Goal: Communication & Community: Answer question/provide support

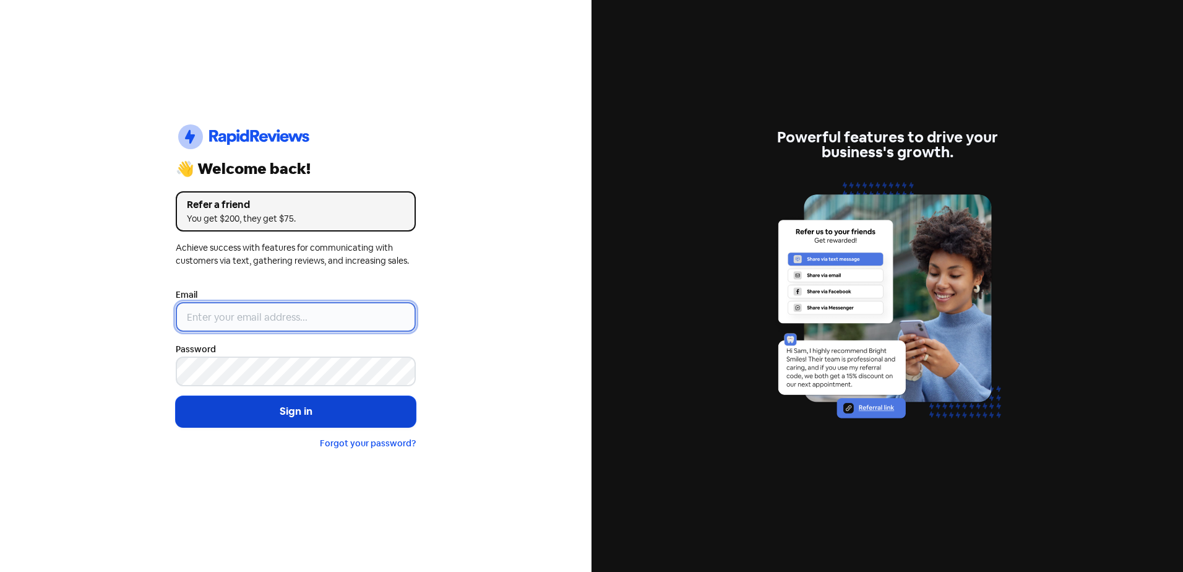
type input "[EMAIL_ADDRESS][DOMAIN_NAME]"
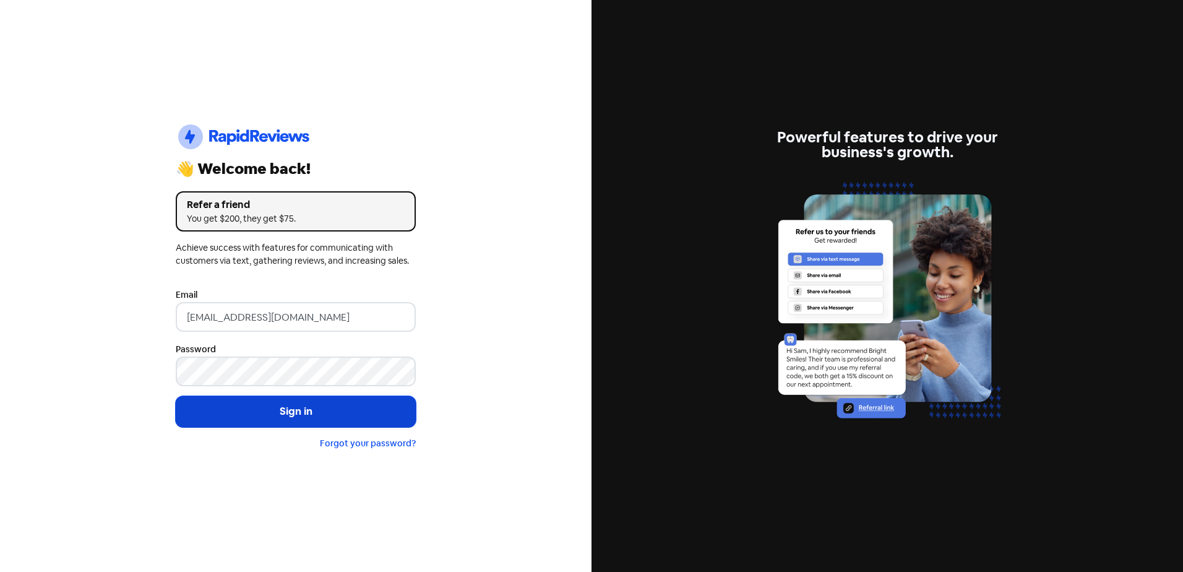
click at [293, 412] on button "Sign in" at bounding box center [296, 411] width 240 height 31
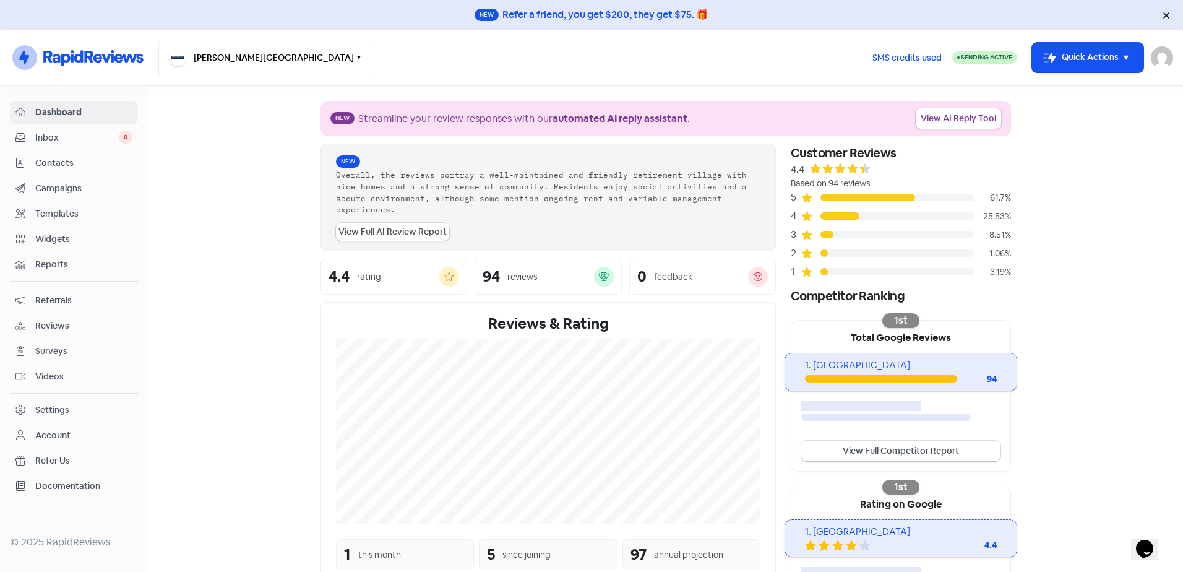
drag, startPoint x: 276, startPoint y: 50, endPoint x: 268, endPoint y: 53, distance: 8.6
click at [276, 50] on button "[PERSON_NAME][GEOGRAPHIC_DATA]" at bounding box center [266, 57] width 216 height 33
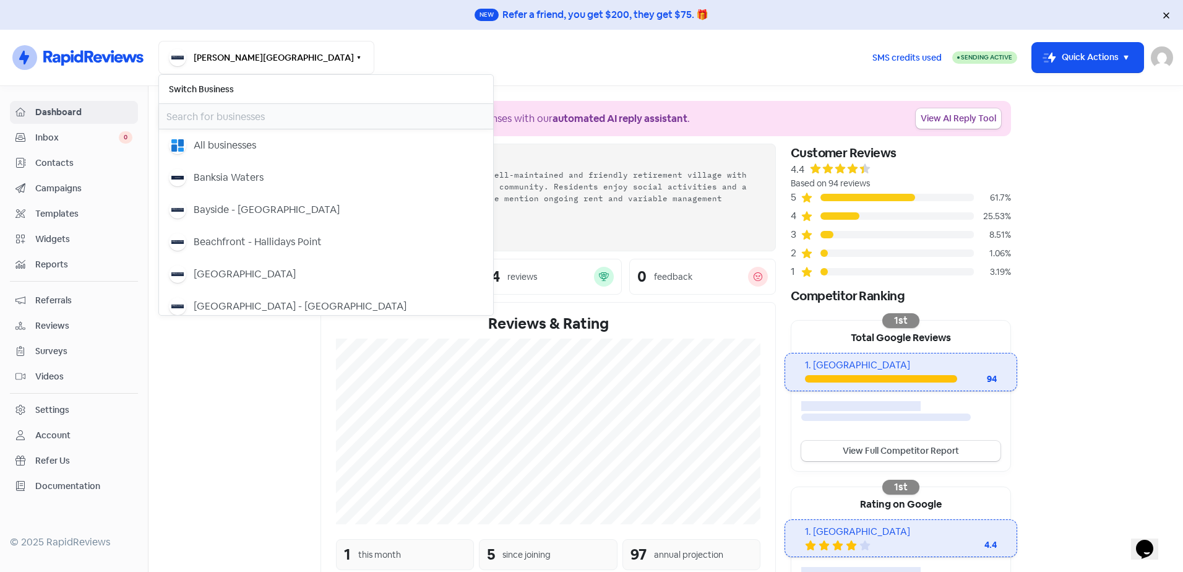
click at [234, 111] on input "text" at bounding box center [326, 116] width 334 height 25
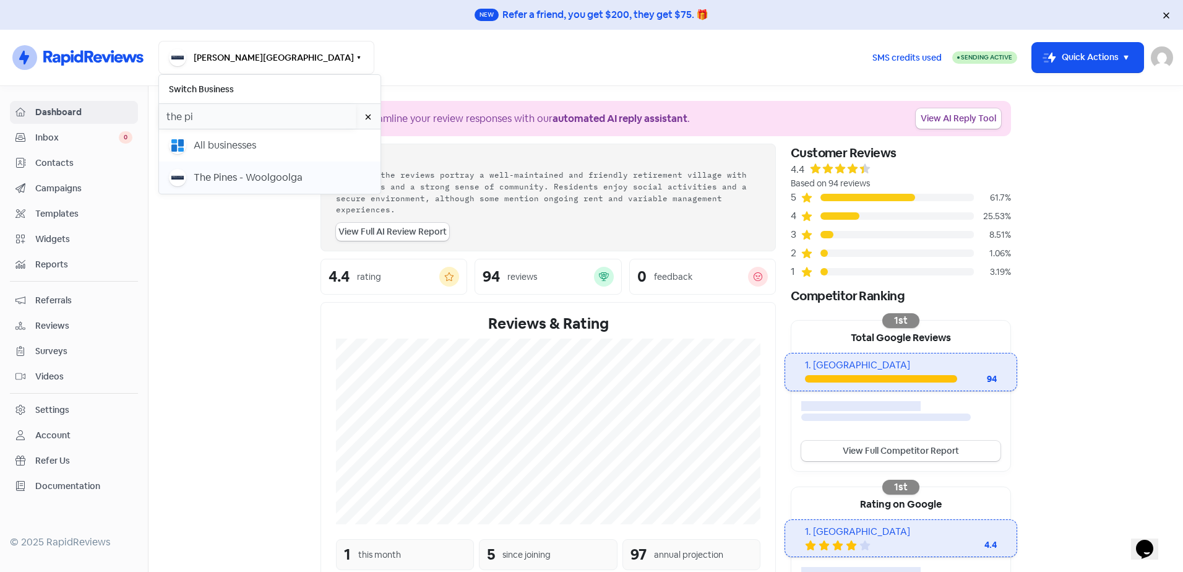
type input "the pi"
click at [206, 176] on div "The Pines - Woolgoolga" at bounding box center [248, 177] width 109 height 15
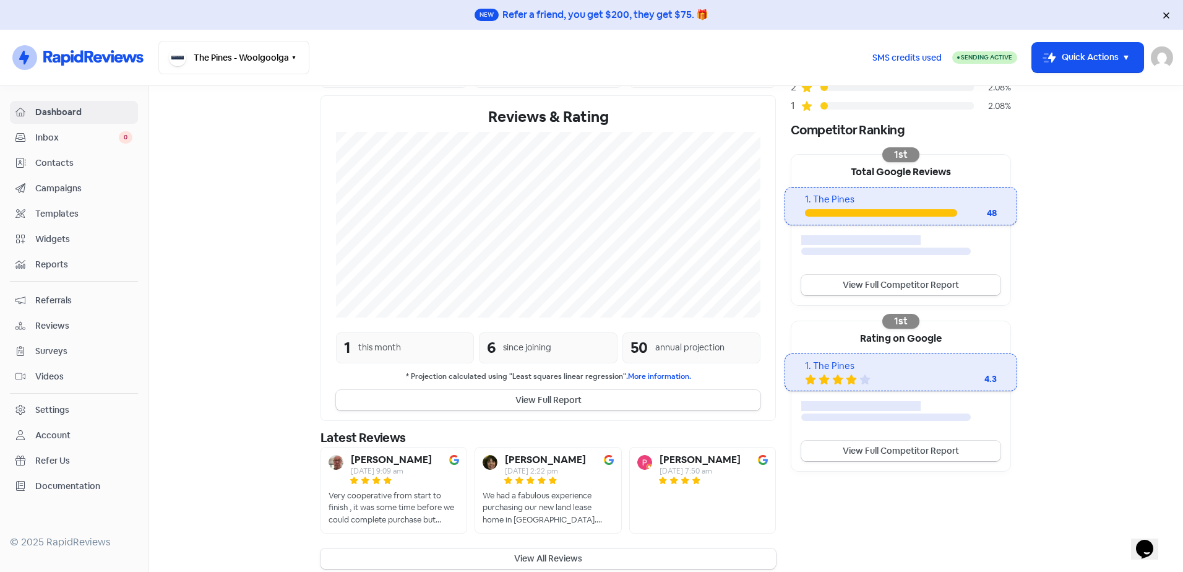
scroll to position [178, 0]
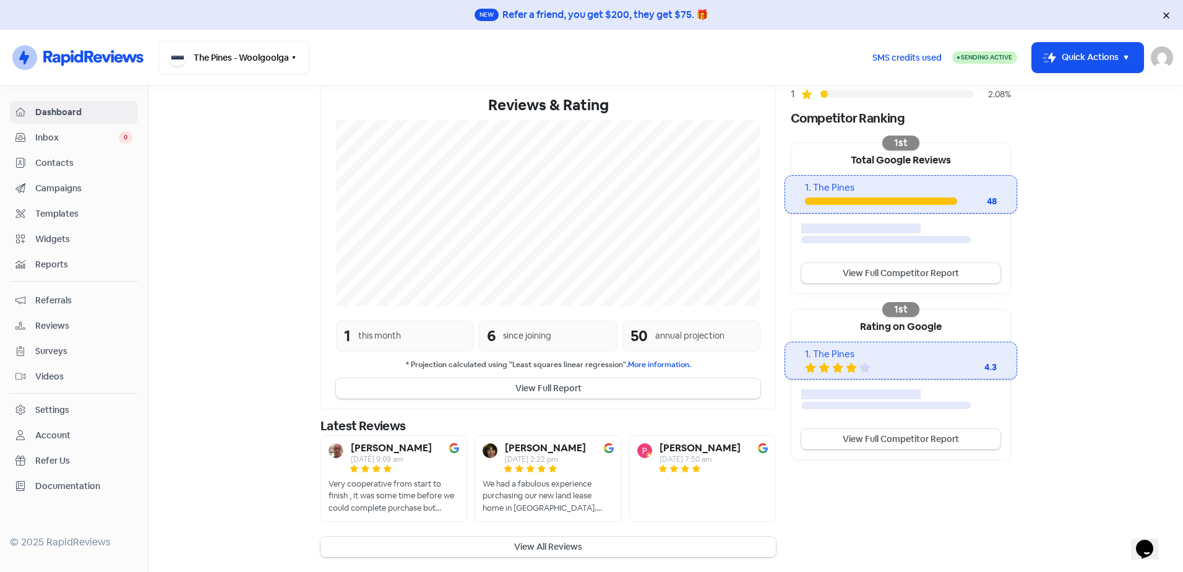
click at [492, 546] on button "View All Reviews" at bounding box center [547, 546] width 455 height 20
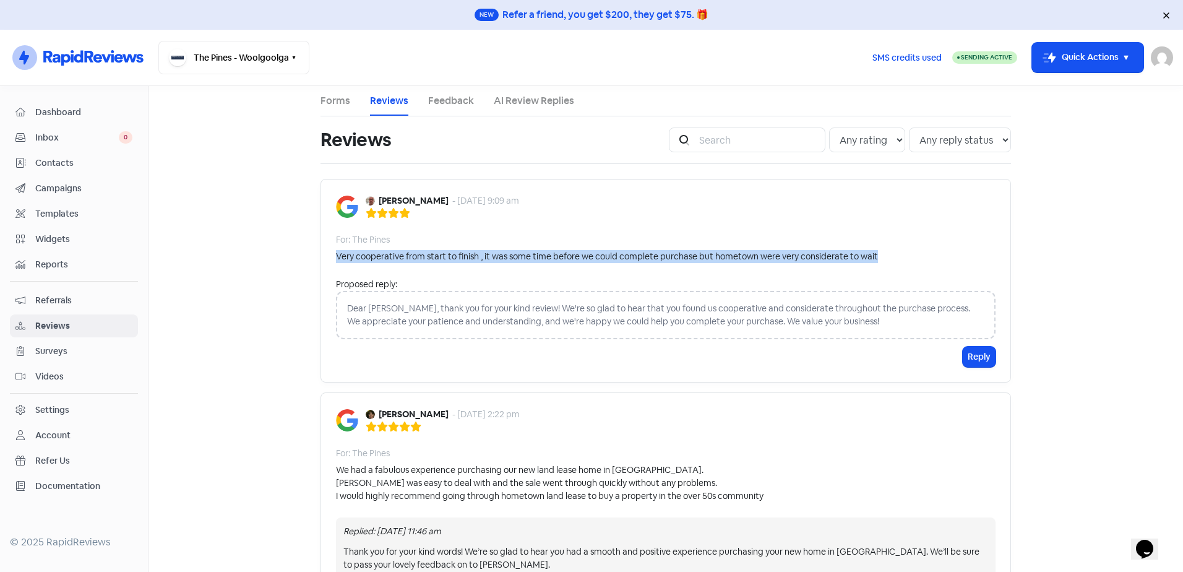
drag, startPoint x: 894, startPoint y: 258, endPoint x: 329, endPoint y: 249, distance: 565.4
click at [329, 249] on div "Denis Amos - 15 Sep 2025, 9:09 am For: The Pines Very cooperative from start to…" at bounding box center [665, 280] width 690 height 203
copy div "Very cooperative from start to finish , it was some time before we could comple…"
click at [981, 354] on button "Reply" at bounding box center [978, 356] width 33 height 20
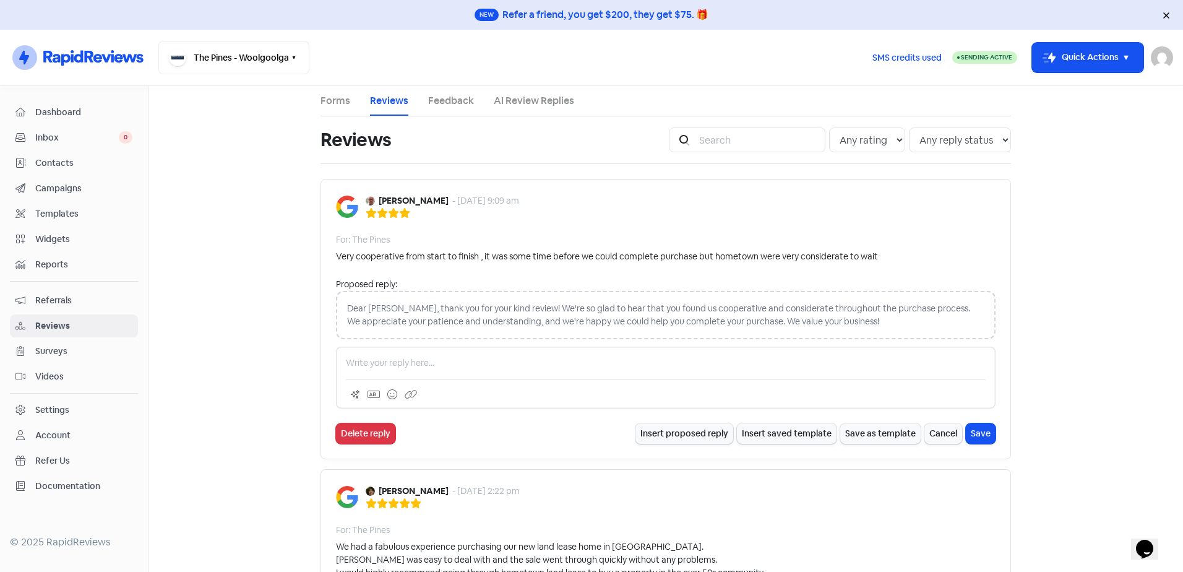
click at [412, 364] on p at bounding box center [666, 362] width 640 height 13
paste div
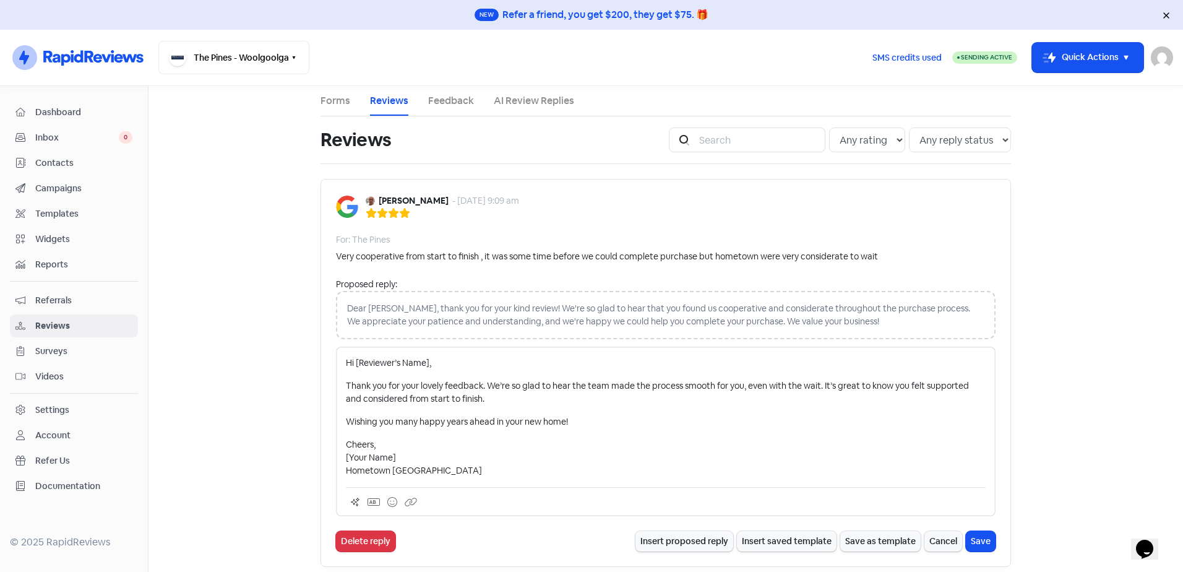
click at [422, 362] on p "Hi [Reviewer’s Name]," at bounding box center [666, 362] width 640 height 13
click at [426, 363] on p "Hi [Reviewer’s Name]," at bounding box center [666, 362] width 640 height 13
drag, startPoint x: 395, startPoint y: 455, endPoint x: 336, endPoint y: 455, distance: 59.4
click at [336, 455] on div "Hi Denis, Thank you for your lovely feedback. We’re so glad to hear the team ma…" at bounding box center [665, 430] width 659 height 169
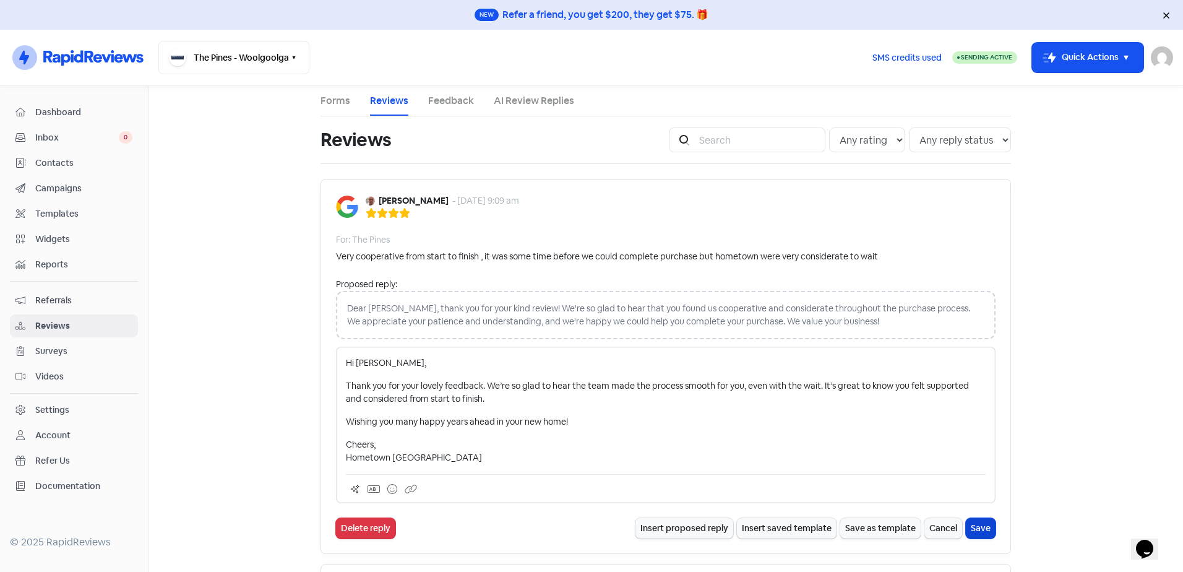
click at [974, 528] on button "Save" at bounding box center [981, 528] width 30 height 20
